Goal: Information Seeking & Learning: Learn about a topic

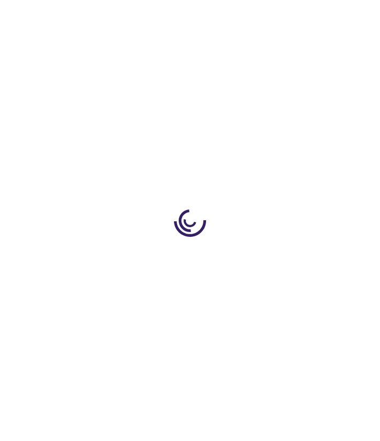
type input "0"
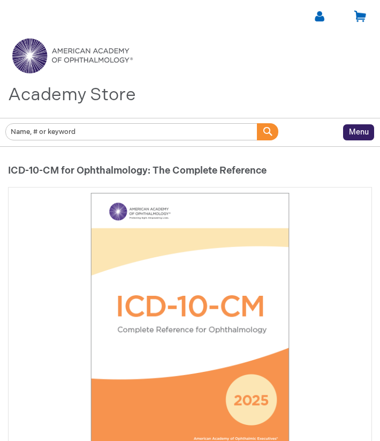
type input "0"
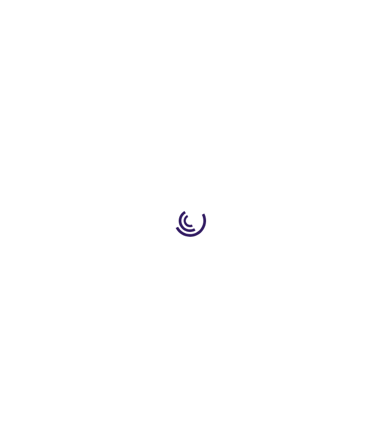
type input "0"
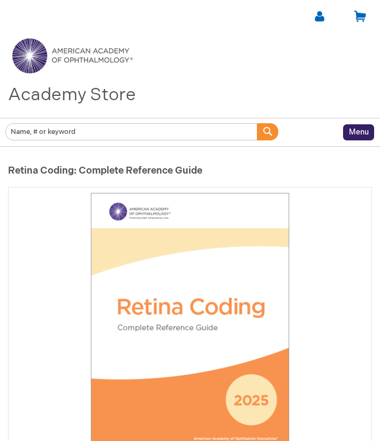
type input "0"
